Goal: Contribute content

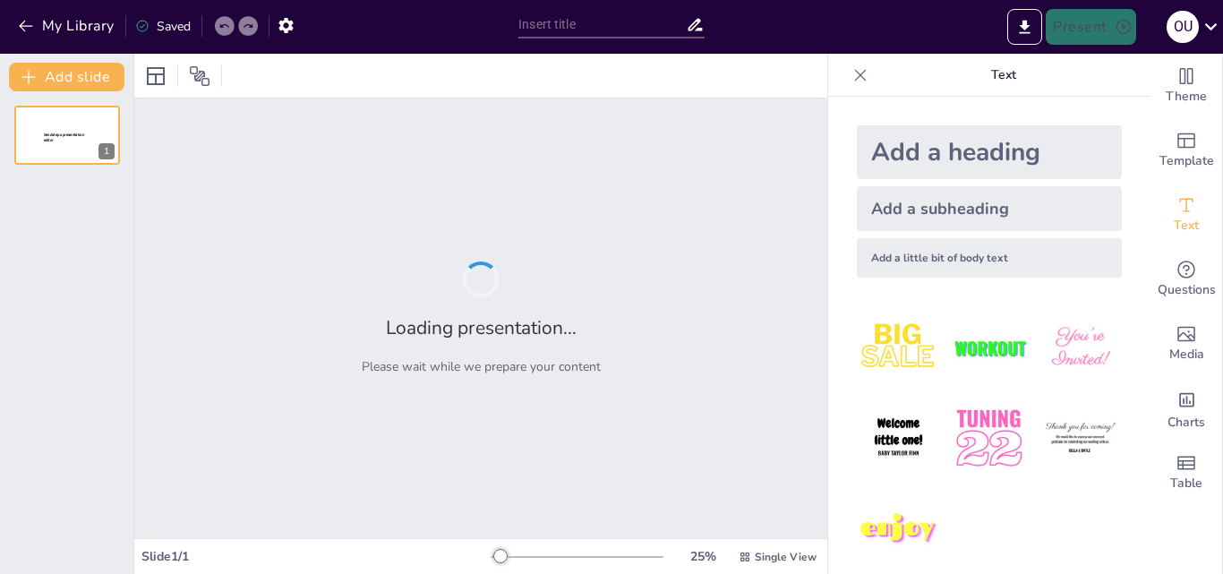
type input "Анхны төрсөн өдрийн баяр: [PERSON_NAME] мөчүүд"
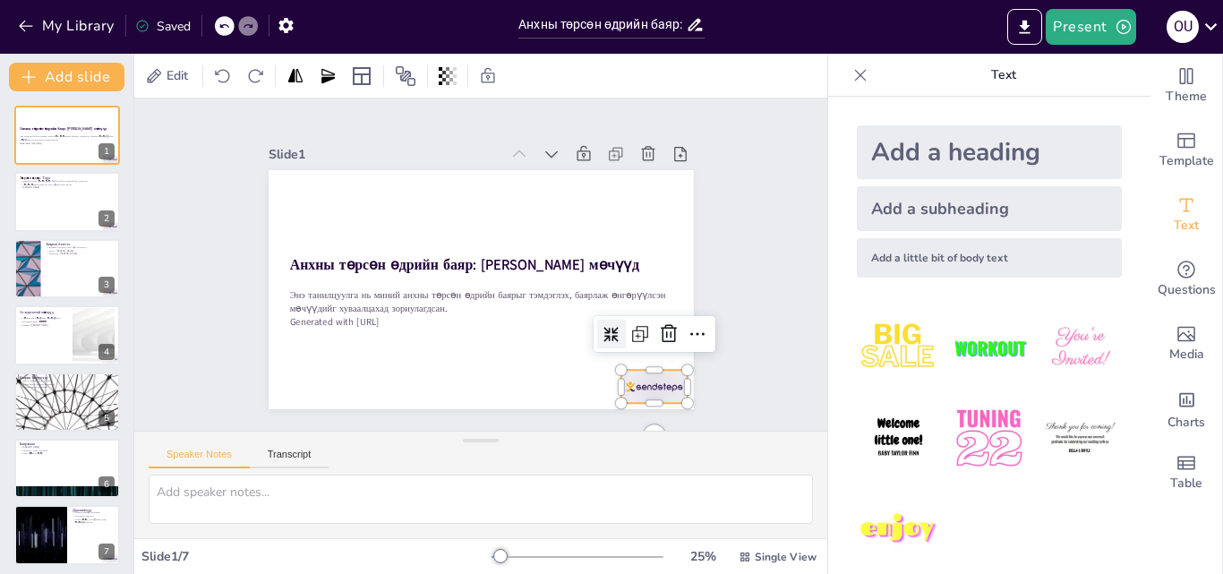
click at [652, 384] on div at bounding box center [641, 404] width 70 height 40
click at [748, 266] on div "Slide 1 Анхны төрсөн өдрийн баяр: [PERSON_NAME] мөчүүд Энэ танилцуулга нь миний…" at bounding box center [480, 264] width 693 height 332
click at [879, 353] on img at bounding box center [898, 347] width 83 height 83
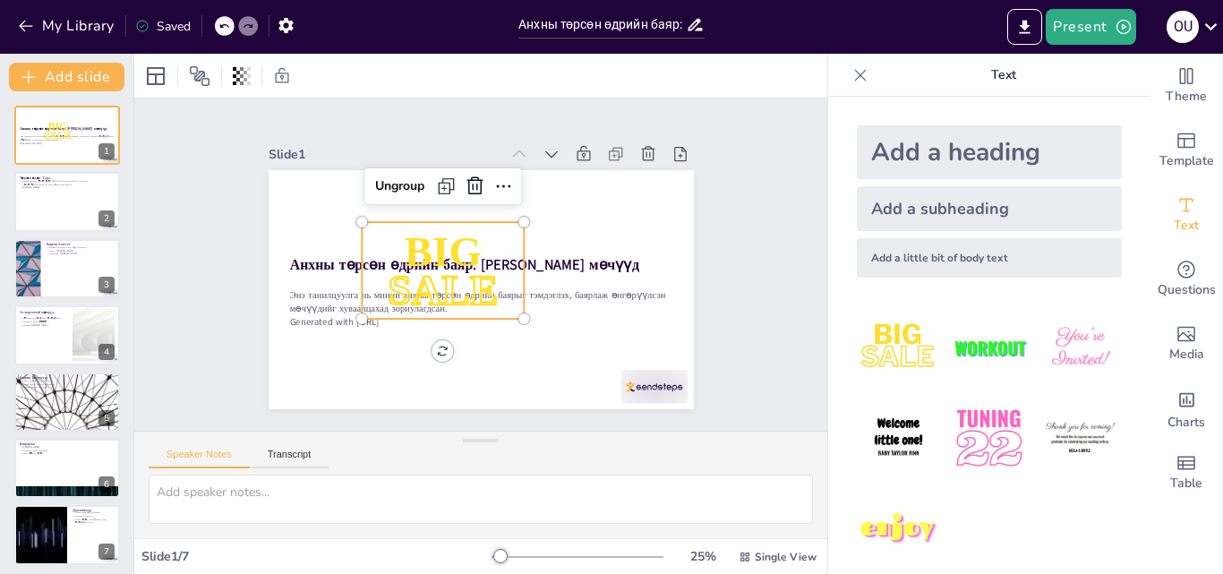
click at [945, 155] on div "Add a heading" at bounding box center [989, 152] width 265 height 54
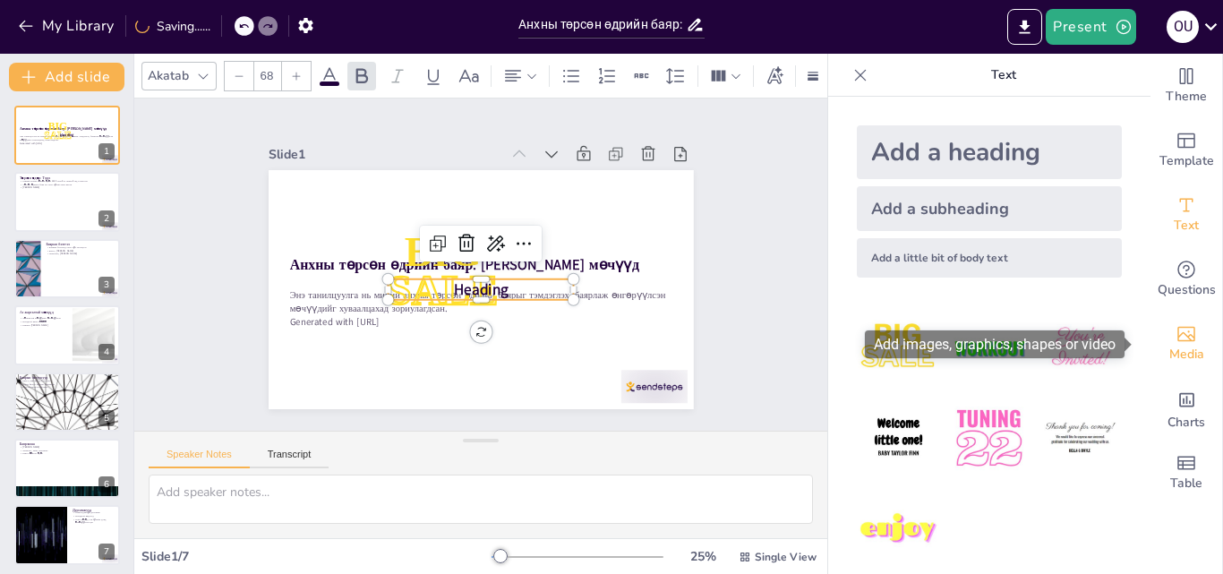
click at [1175, 343] on icon "Add images, graphics, shapes or video" at bounding box center [1185, 333] width 21 height 21
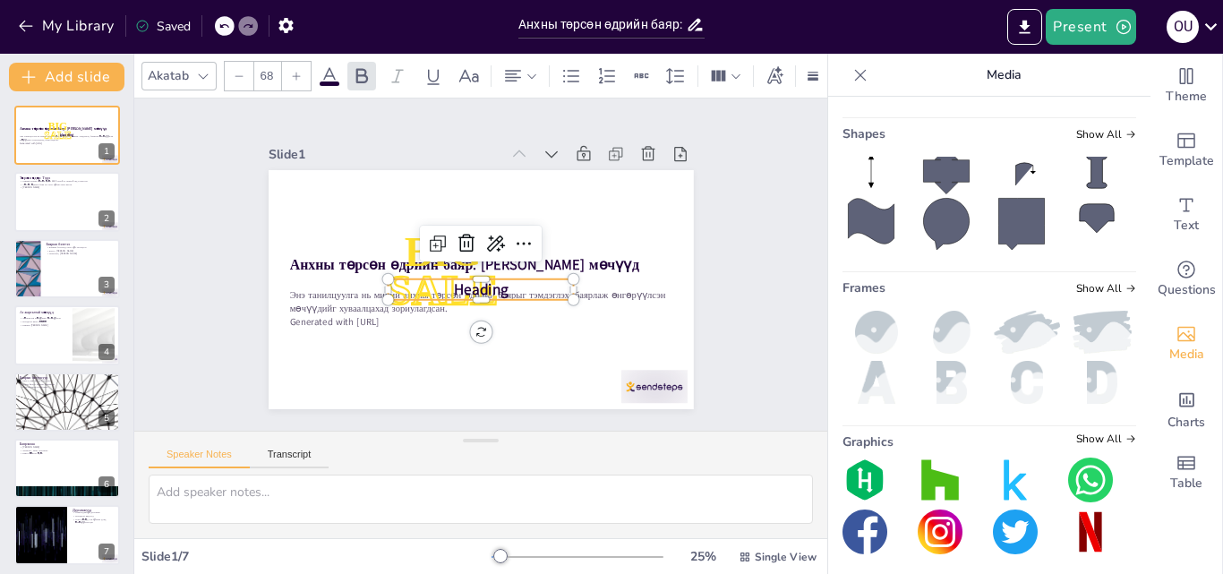
scroll to position [358, 0]
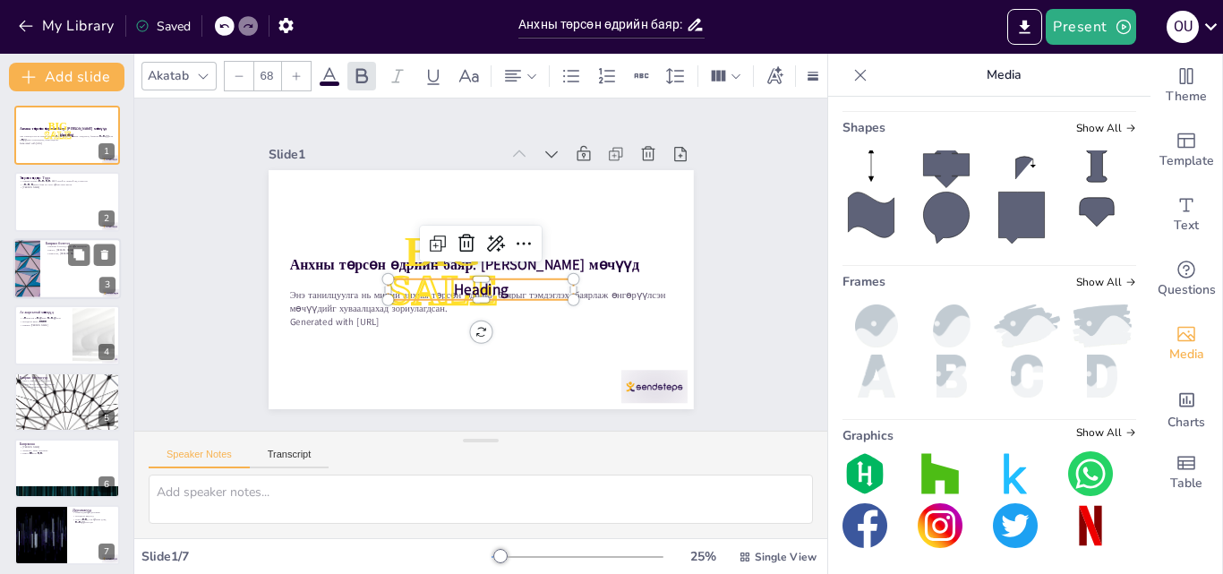
click at [47, 262] on div at bounding box center [66, 268] width 107 height 61
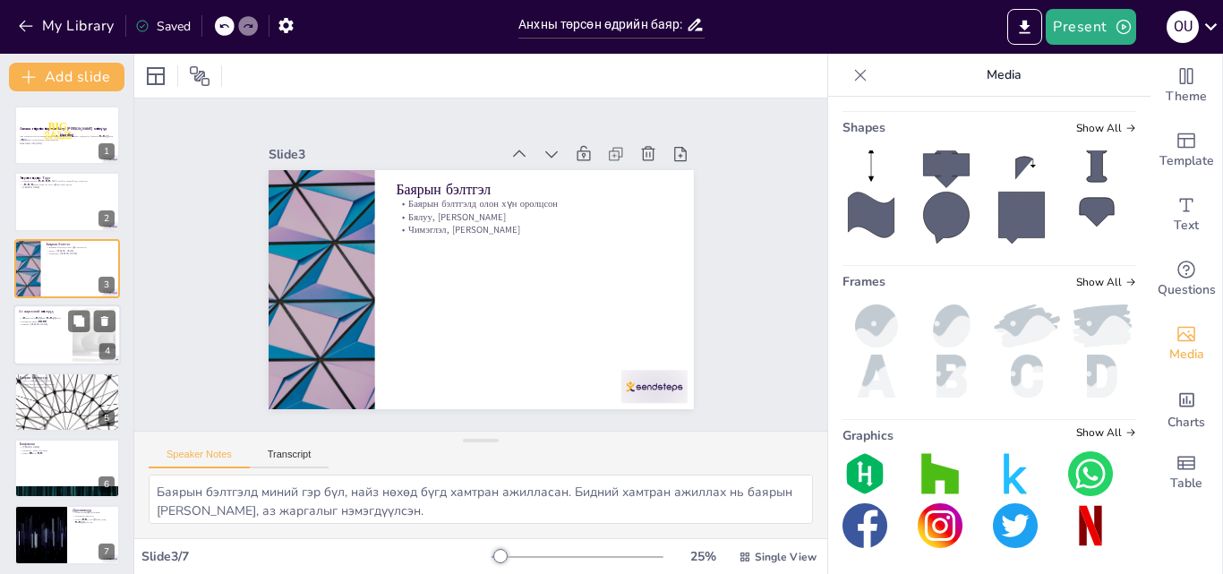
click at [65, 352] on div at bounding box center [66, 334] width 107 height 61
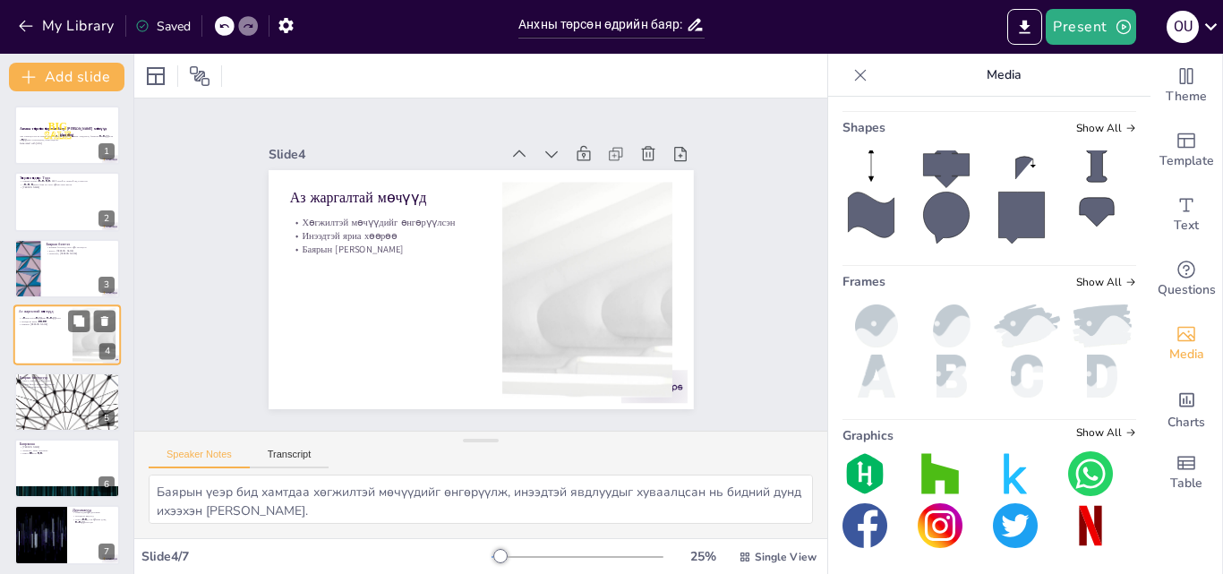
scroll to position [3, 0]
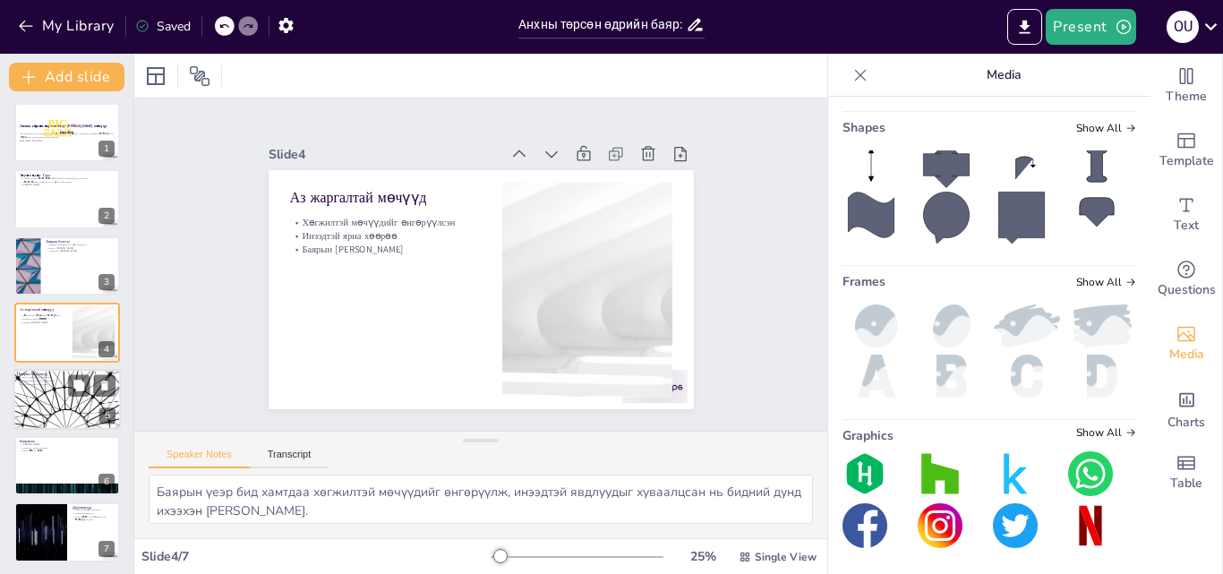
click at [88, 405] on div at bounding box center [66, 399] width 107 height 61
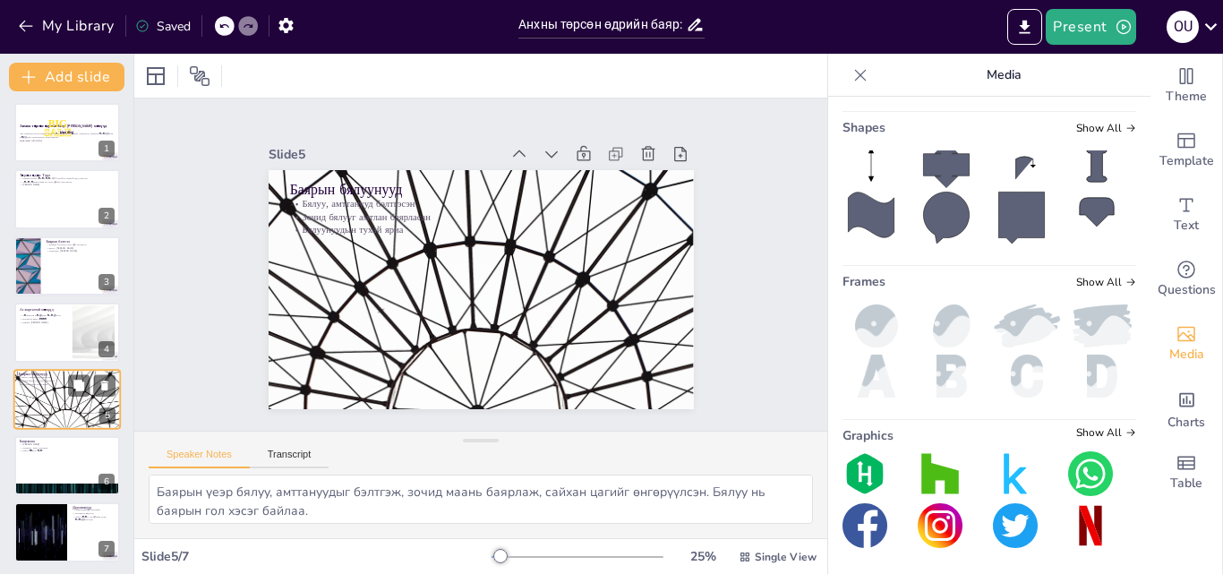
scroll to position [5, 0]
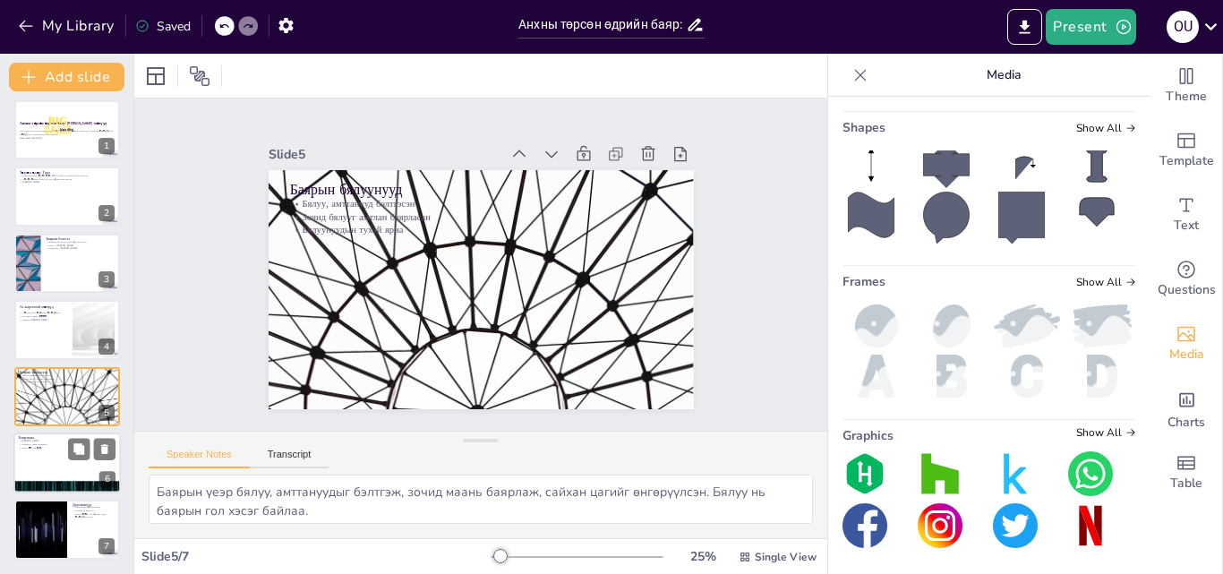
click at [67, 462] on div at bounding box center [66, 462] width 107 height 61
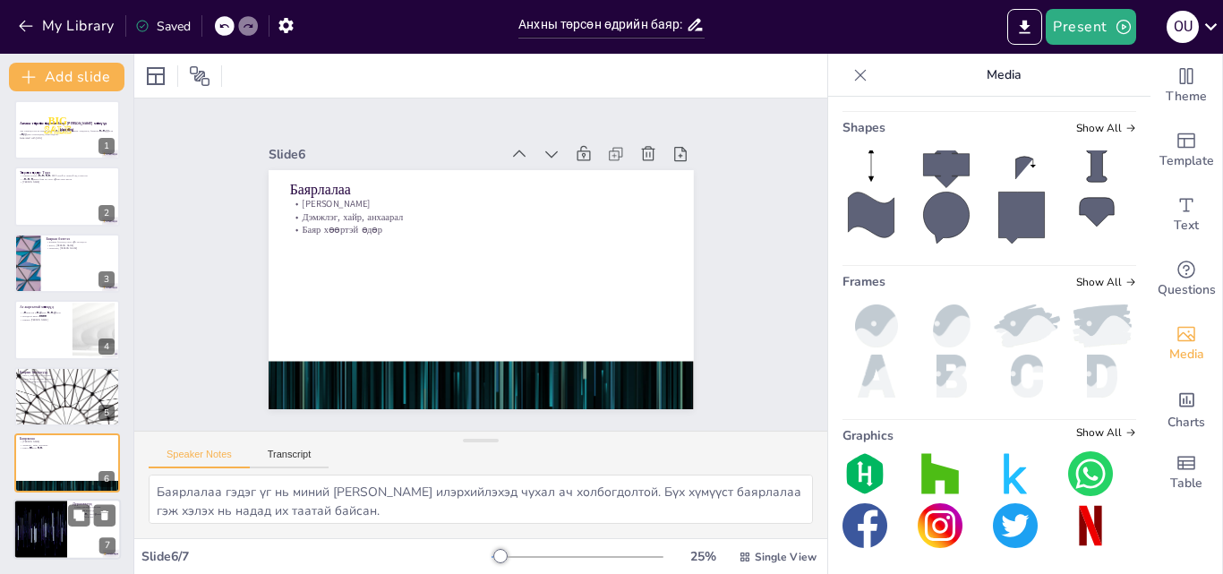
click at [34, 501] on div at bounding box center [40, 529] width 107 height 61
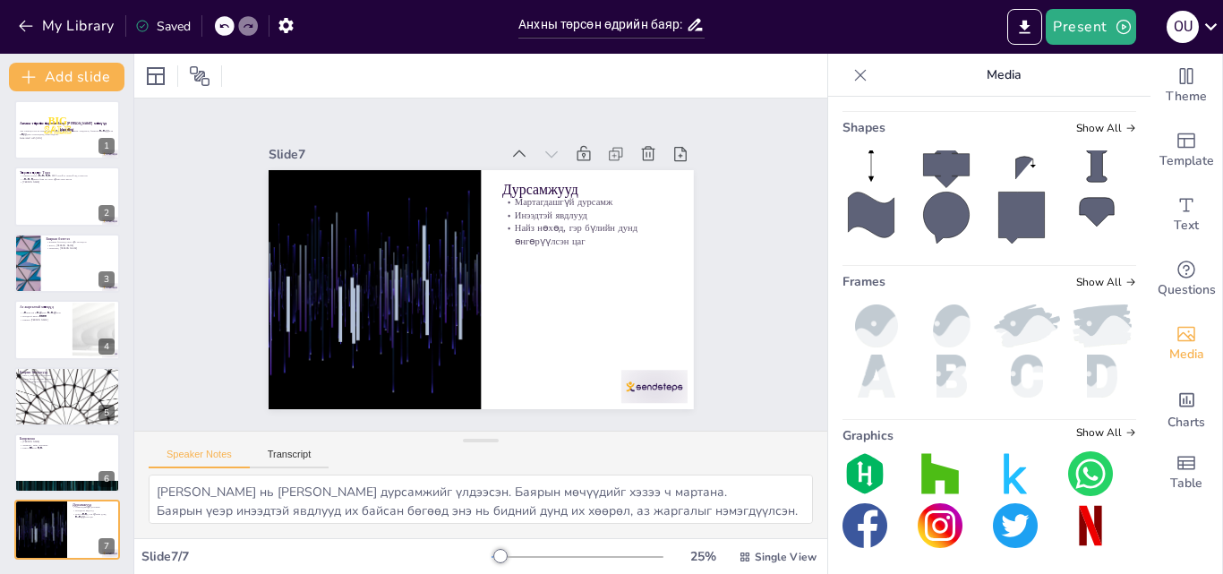
scroll to position [361, 0]
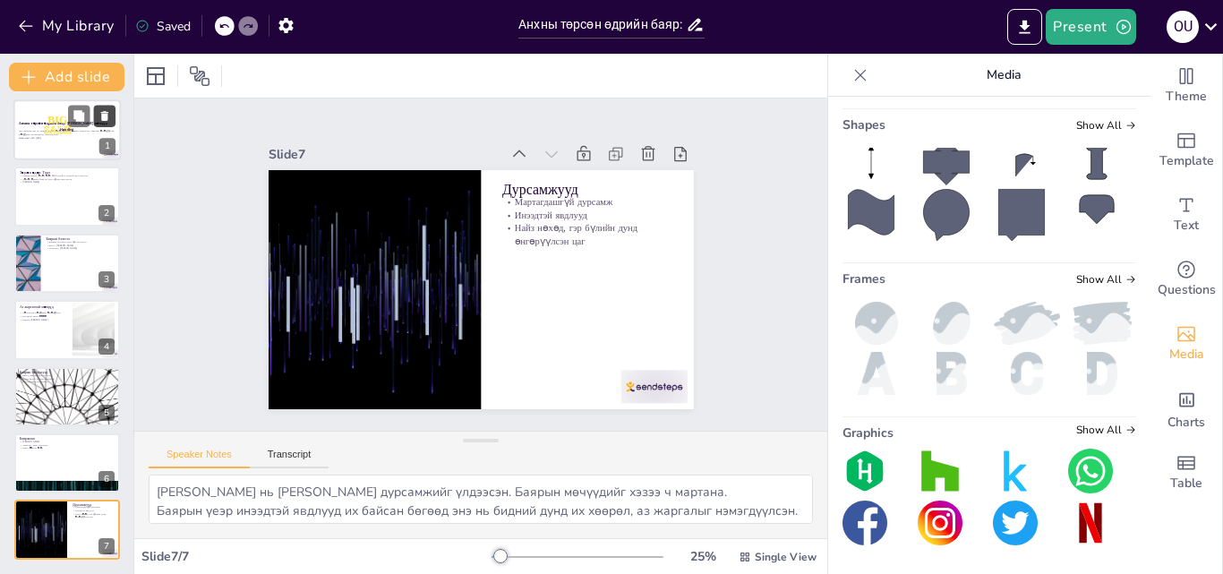
click at [99, 123] on button at bounding box center [104, 115] width 21 height 21
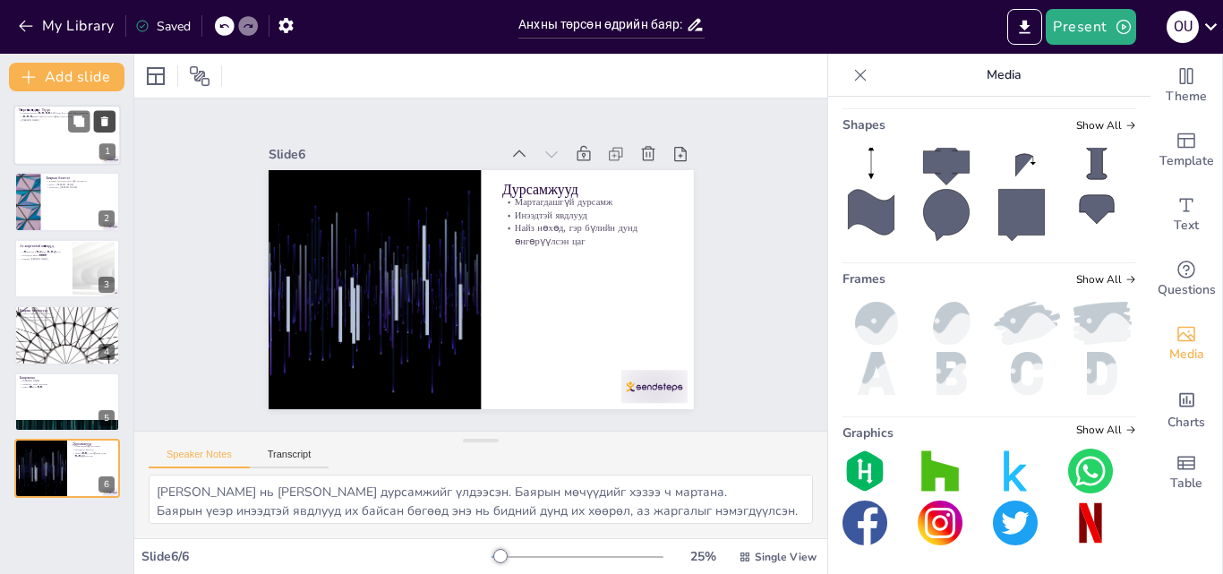
scroll to position [0, 0]
click at [71, 129] on button at bounding box center [78, 120] width 21 height 21
type textarea "Энэ өдөр нь миний амьдралын анхны онцгой мөчүүдийн нэг бөгөөд би 1 нас хүрсэн. …"
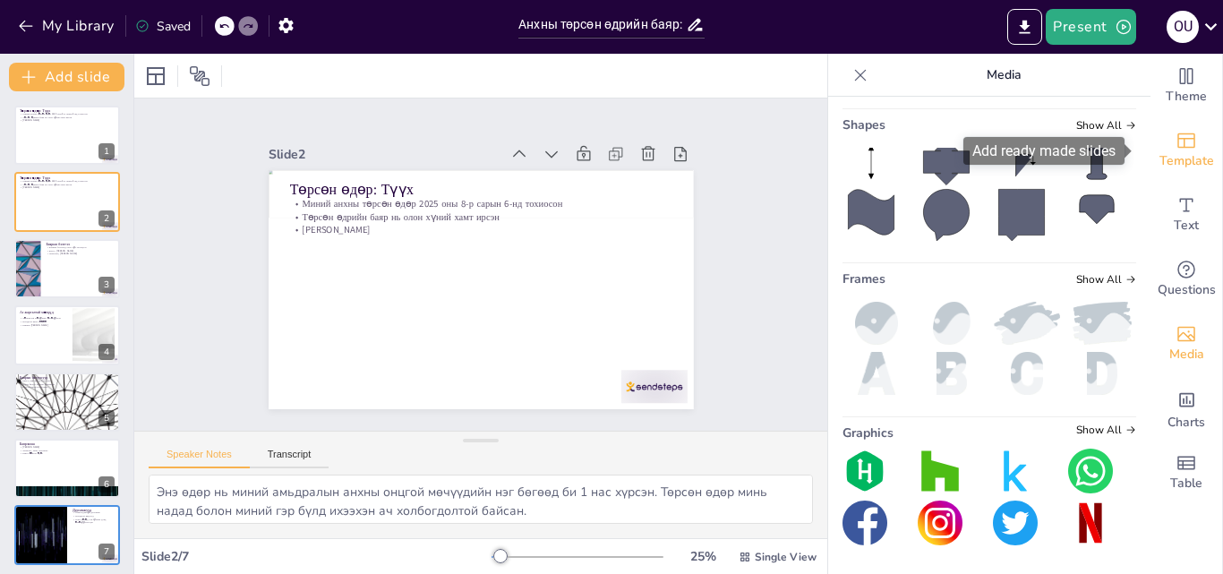
click at [1170, 157] on span "Template" at bounding box center [1186, 161] width 55 height 20
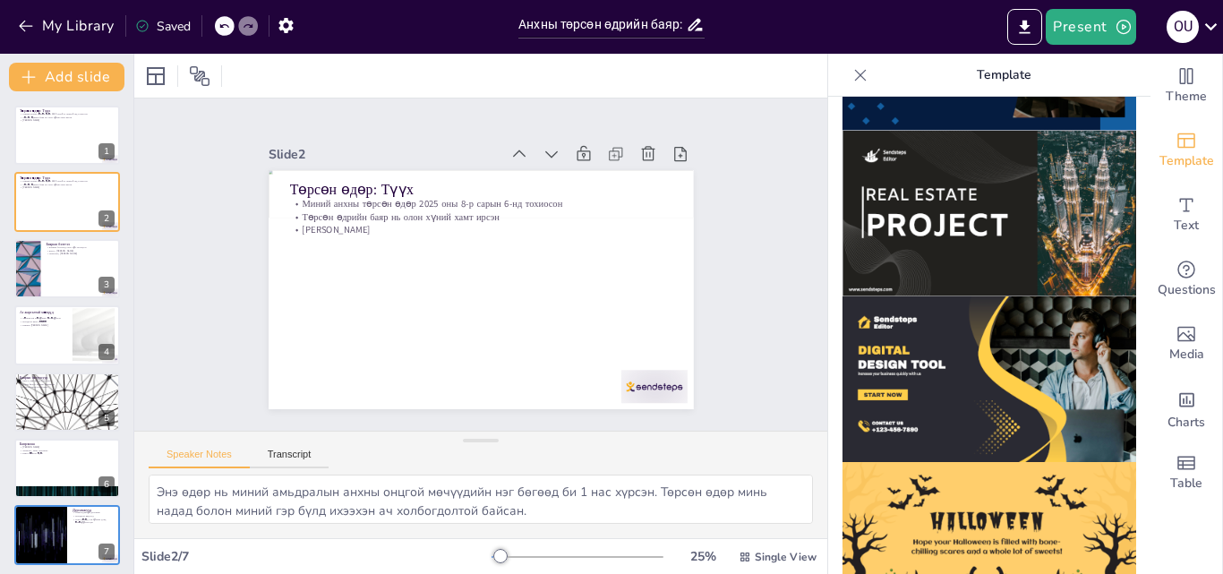
scroll to position [1617, 0]
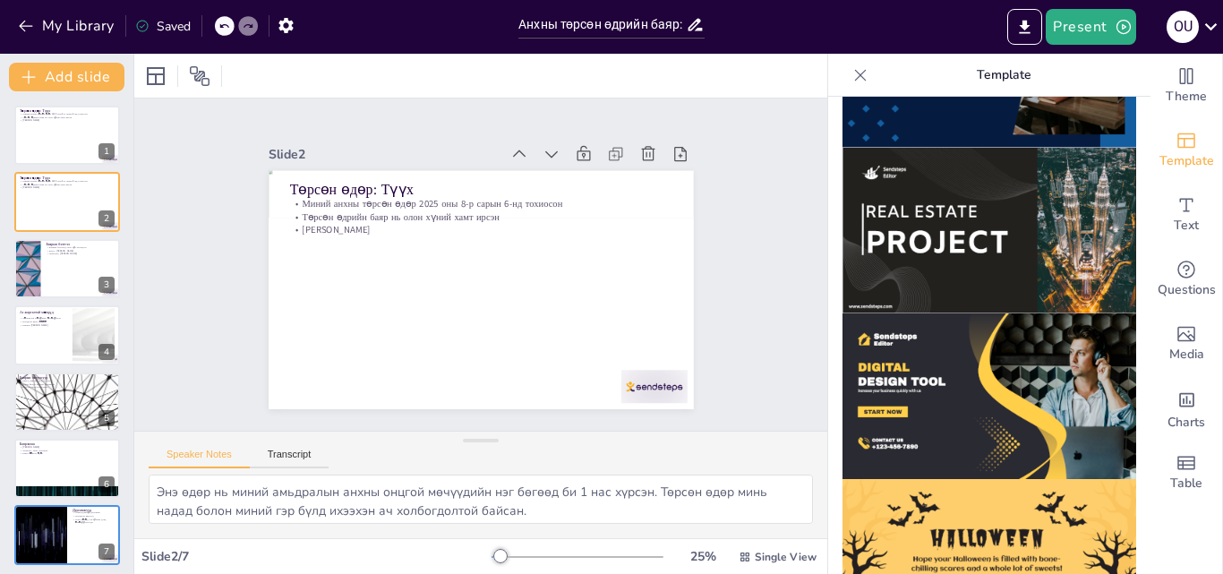
click at [950, 313] on img at bounding box center [989, 396] width 294 height 166
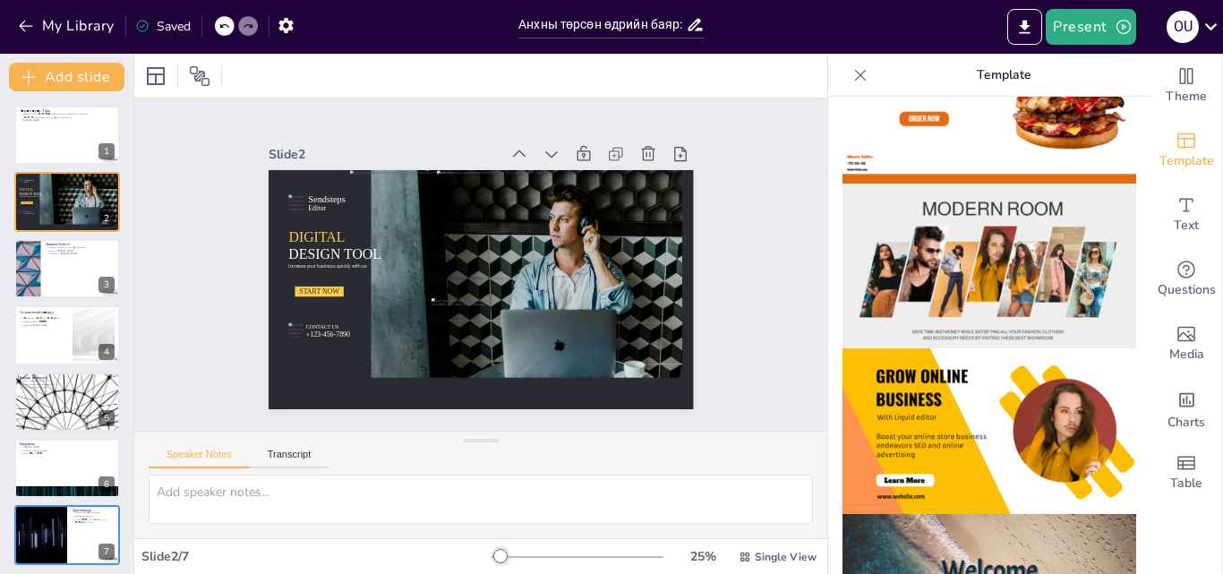
scroll to position [269, 0]
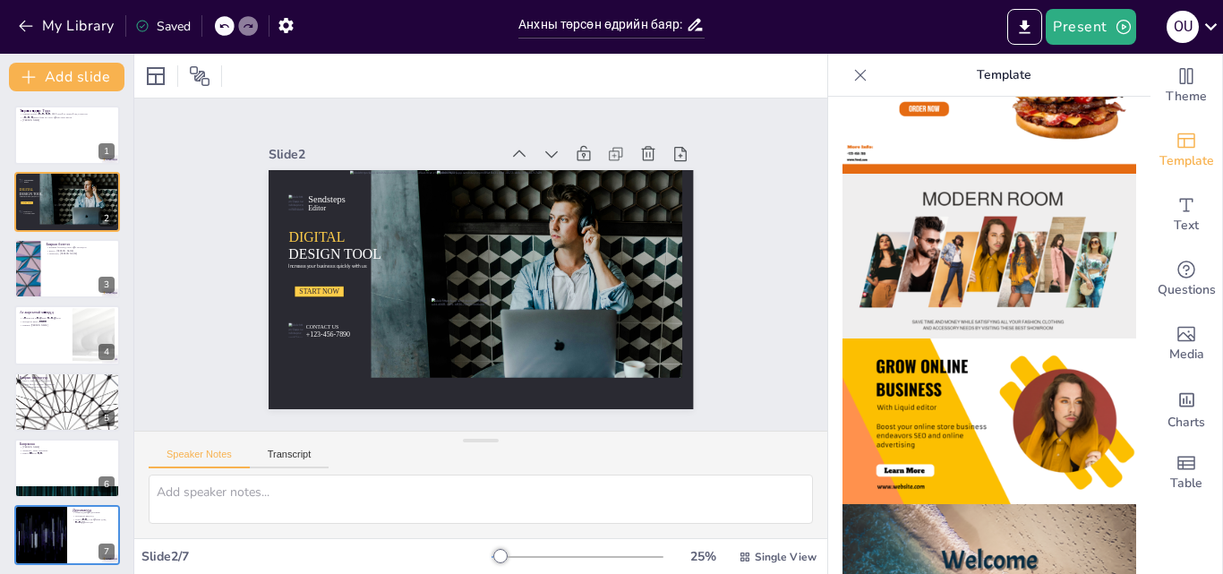
click at [951, 272] on img at bounding box center [989, 257] width 294 height 166
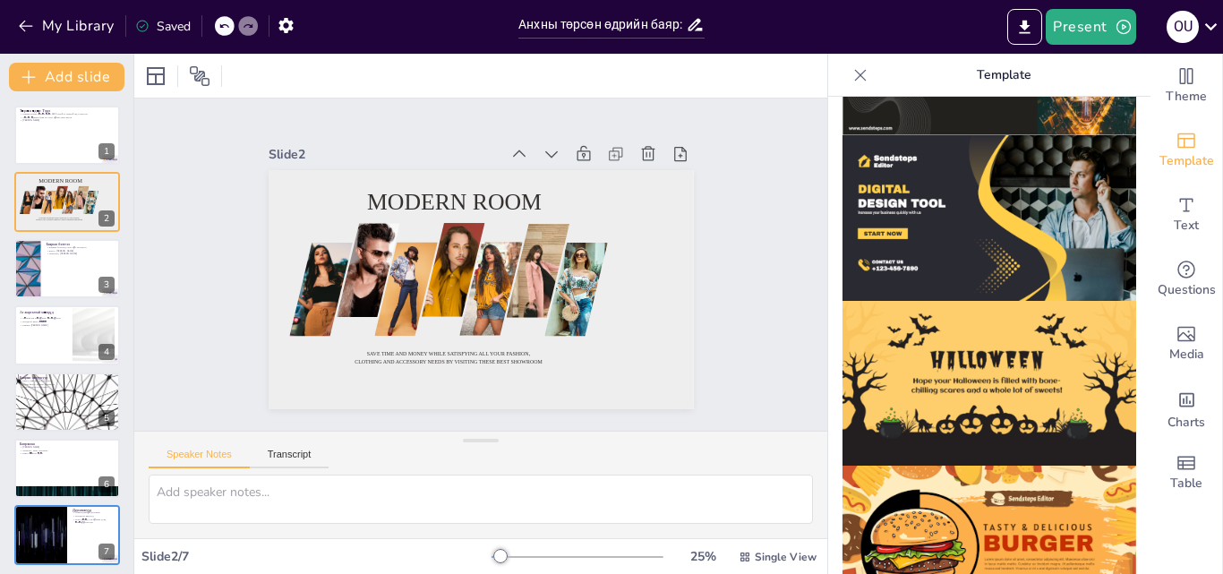
scroll to position [1796, 0]
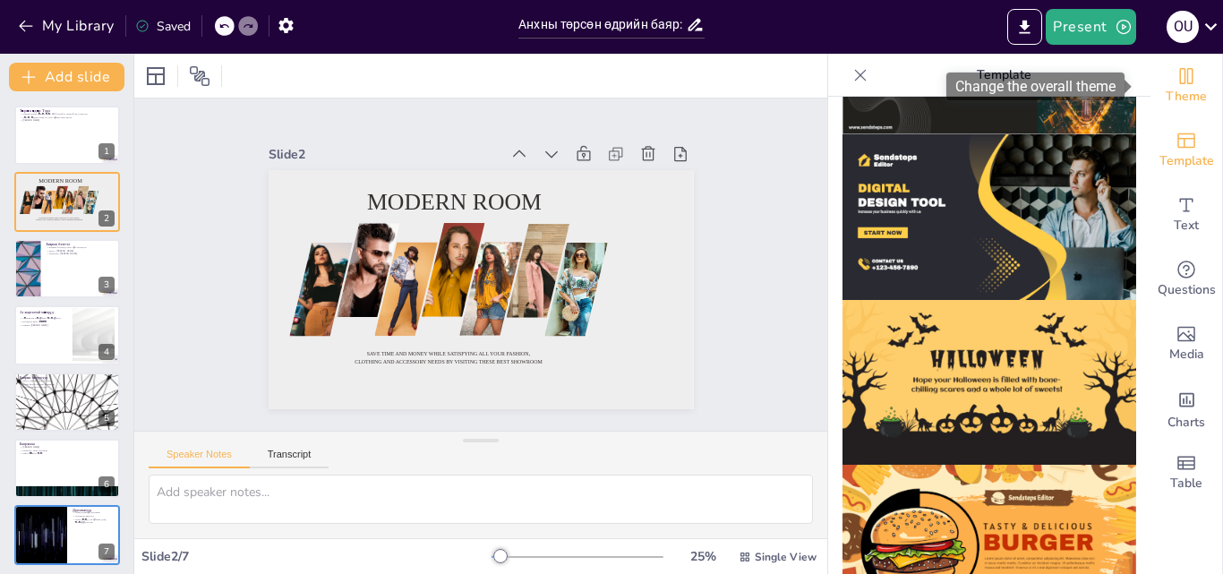
click at [1175, 80] on icon "Change the overall theme" at bounding box center [1185, 75] width 21 height 21
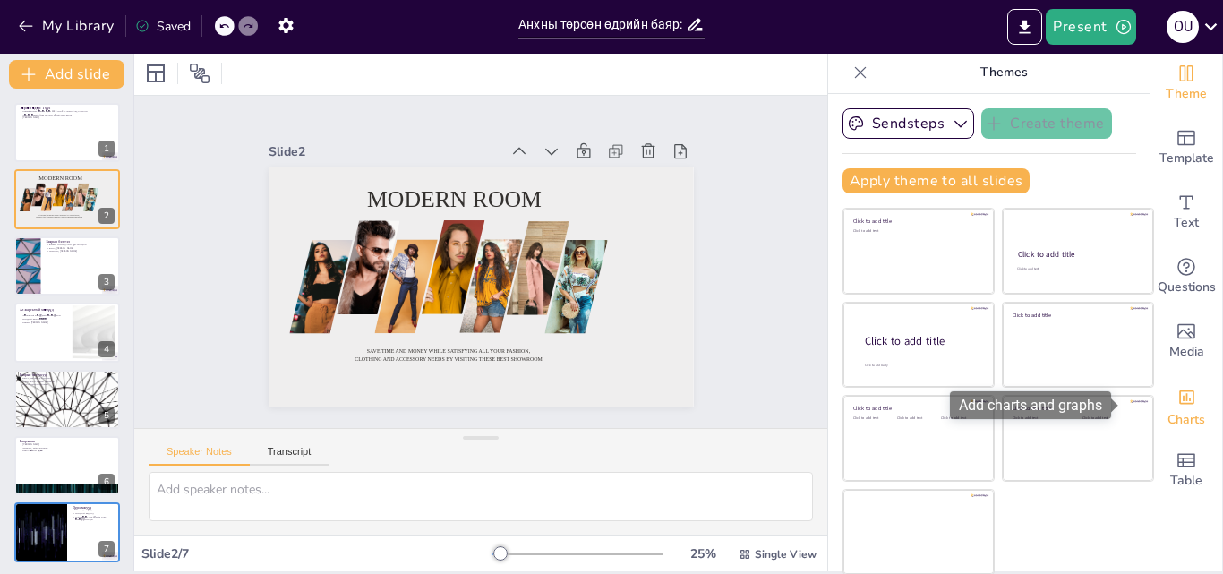
scroll to position [4, 0]
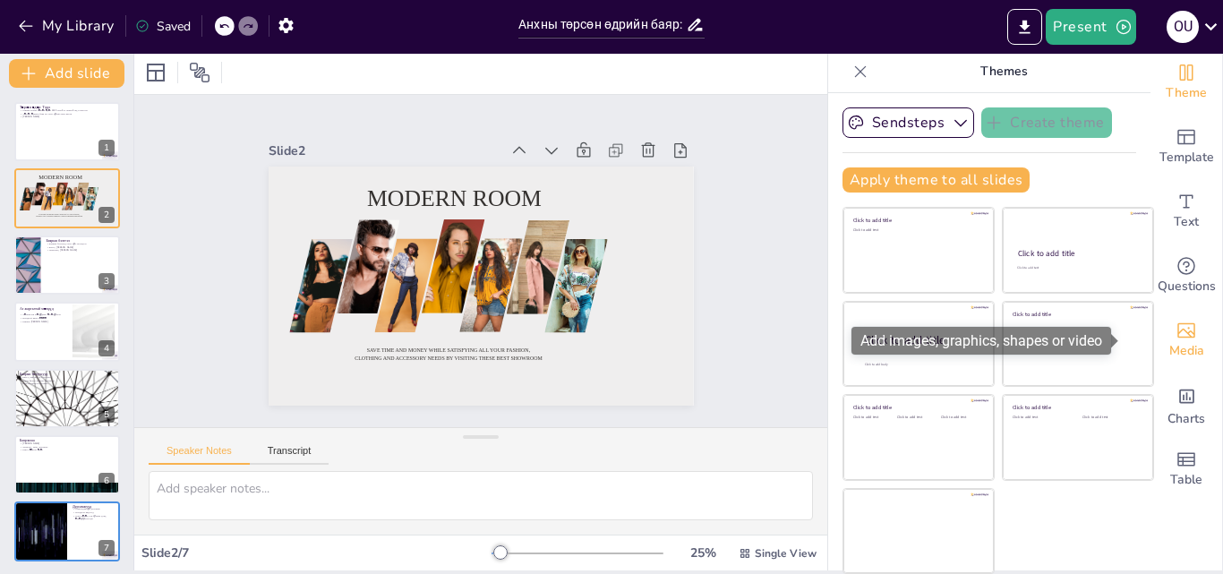
click at [1175, 336] on icon "Add images, graphics, shapes or video" at bounding box center [1185, 330] width 21 height 21
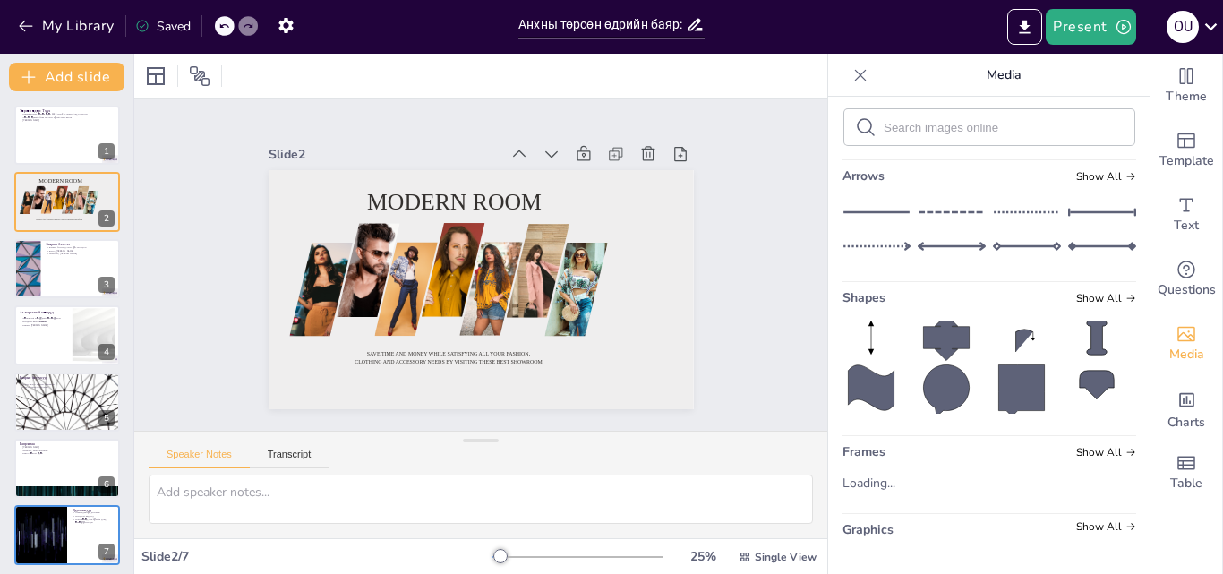
scroll to position [14, 0]
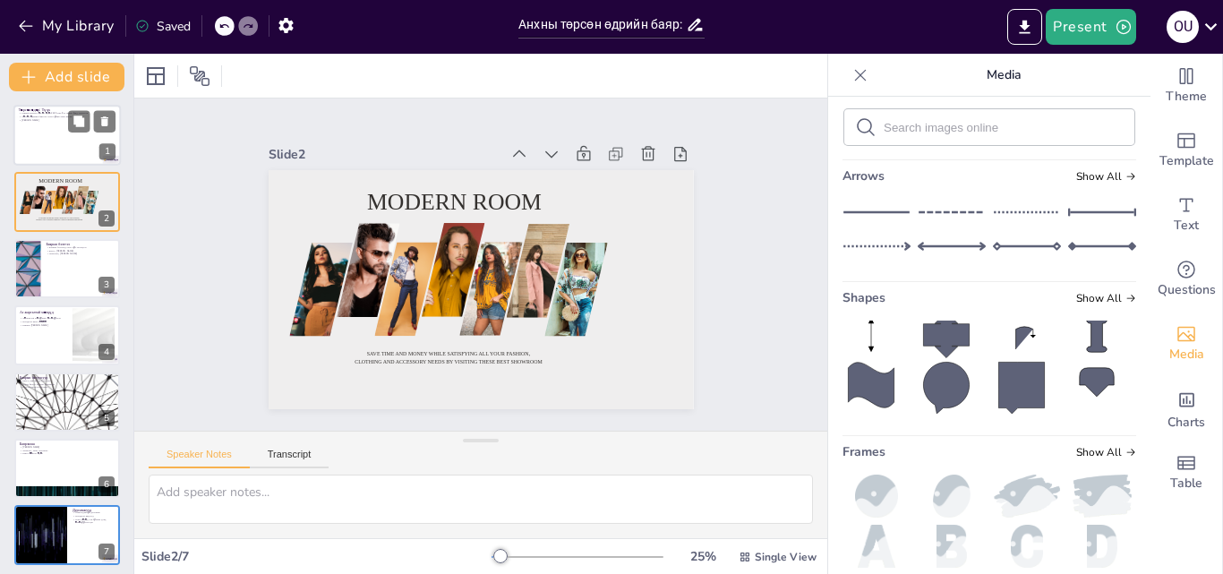
click at [25, 132] on div at bounding box center [66, 135] width 107 height 61
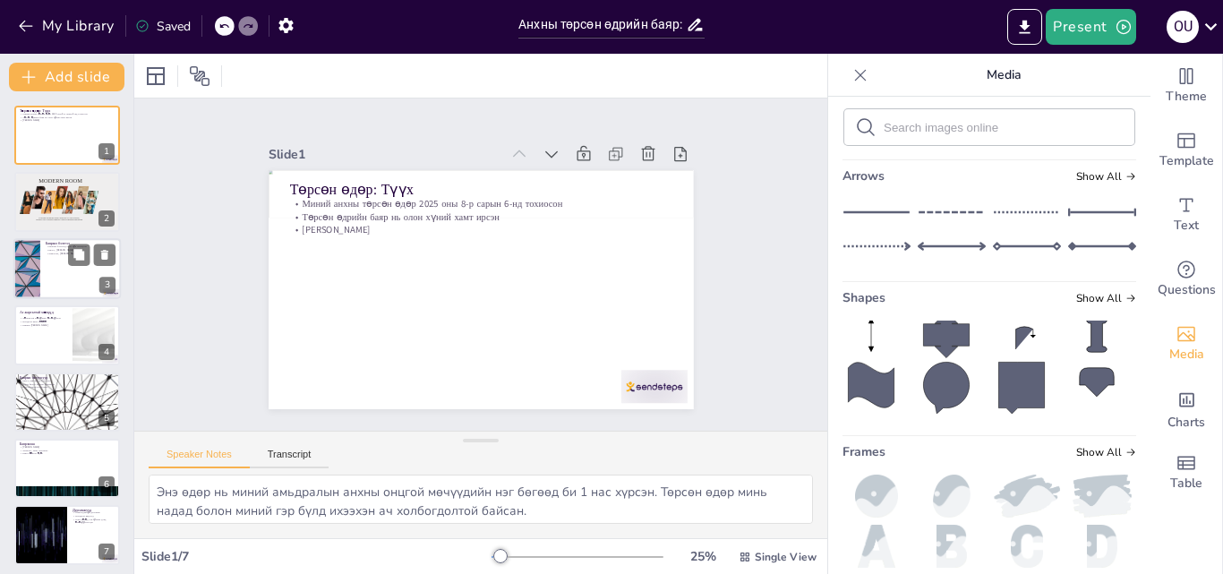
scroll to position [5, 0]
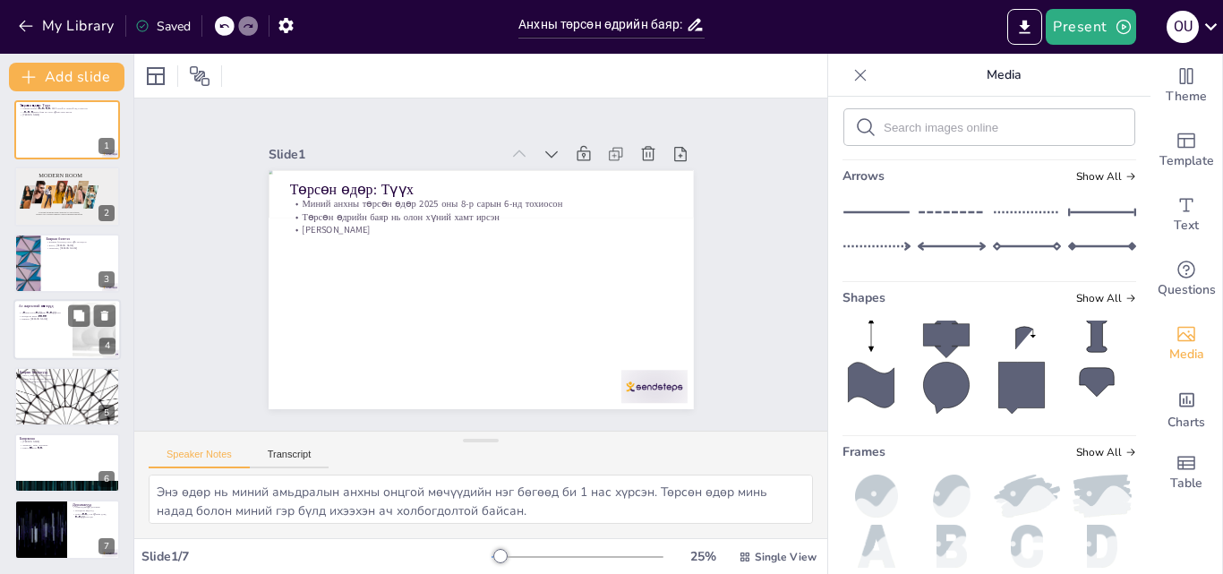
click at [70, 349] on div at bounding box center [66, 329] width 107 height 61
type textarea "Баярын үеэр бид хамтдаа хөгжилтэй мөчүүдийг өнгөрүүлж, инээдтэй явдлуудыг хуваа…"
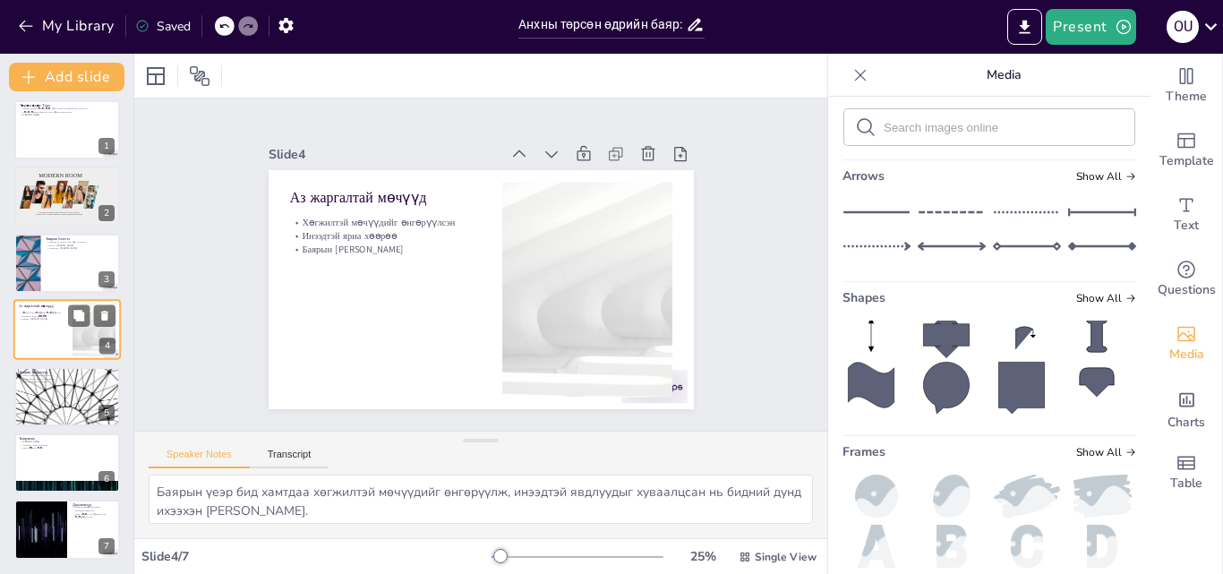
scroll to position [3, 0]
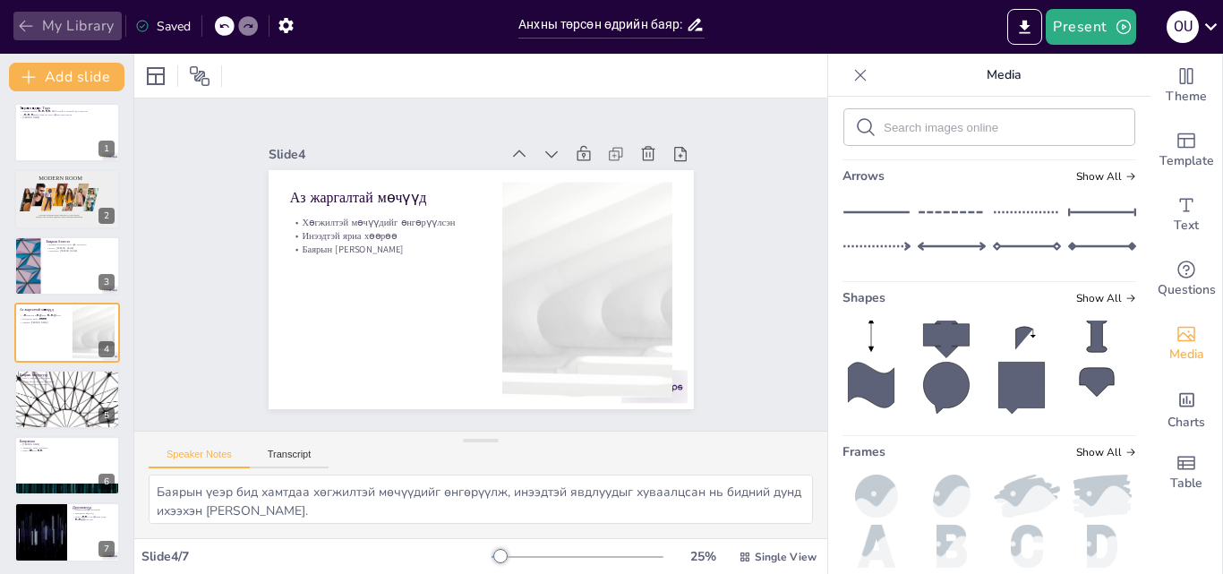
click at [33, 20] on icon "button" at bounding box center [26, 26] width 18 height 18
